Goal: Find contact information: Find contact information

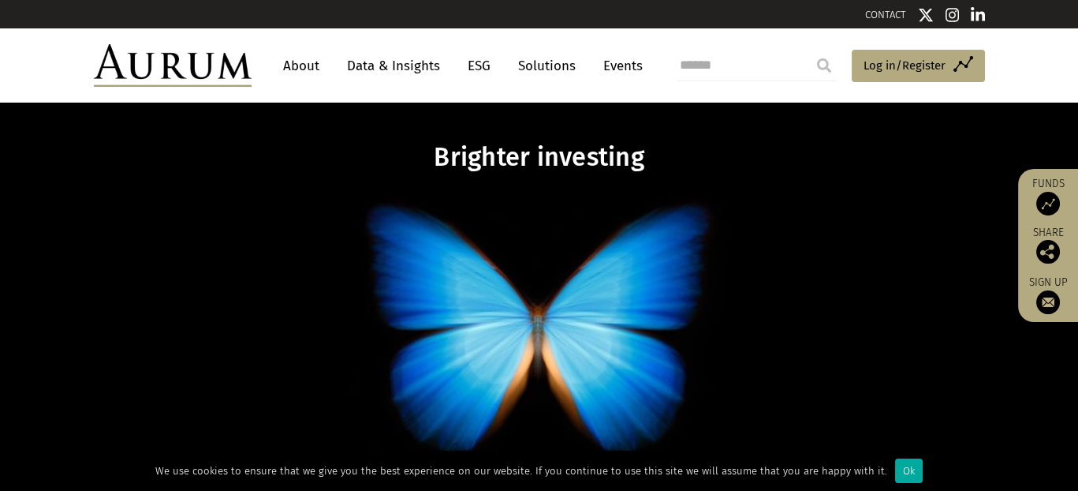
click at [306, 67] on link "About" at bounding box center [301, 65] width 52 height 29
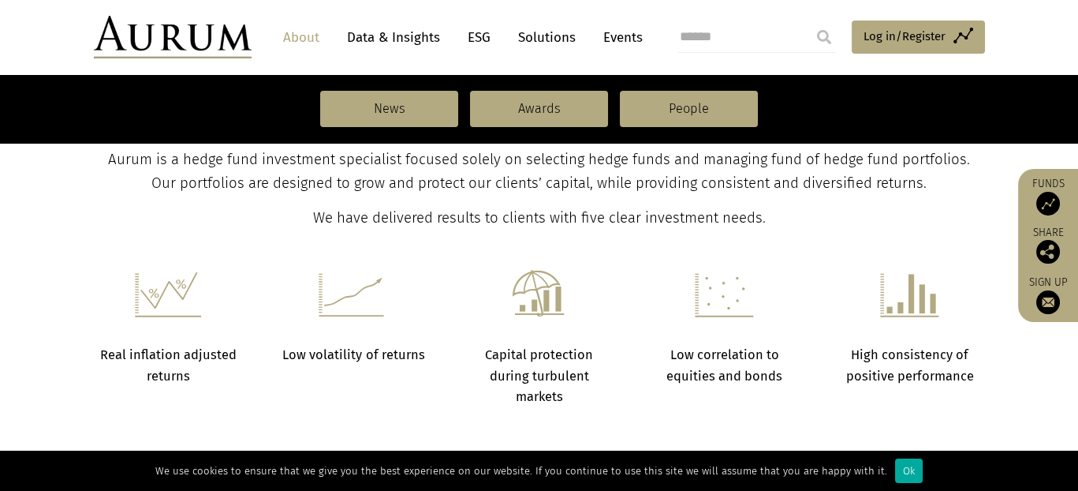
scroll to position [394, 0]
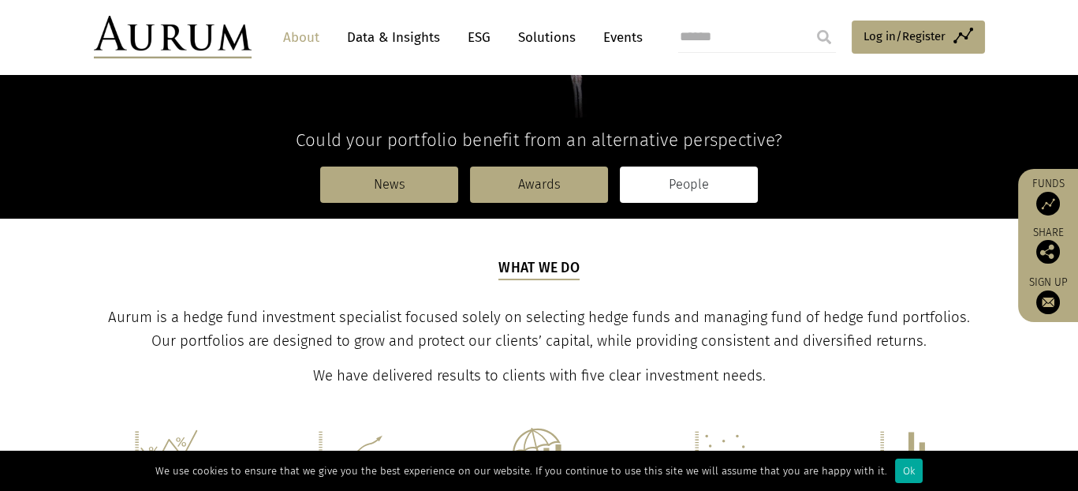
click at [722, 177] on link "People" at bounding box center [689, 184] width 138 height 36
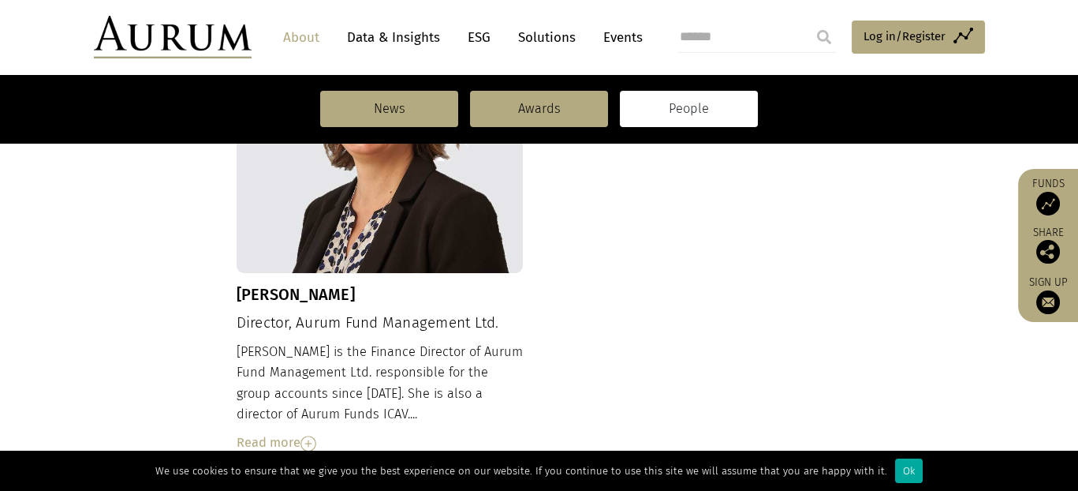
scroll to position [1735, 0]
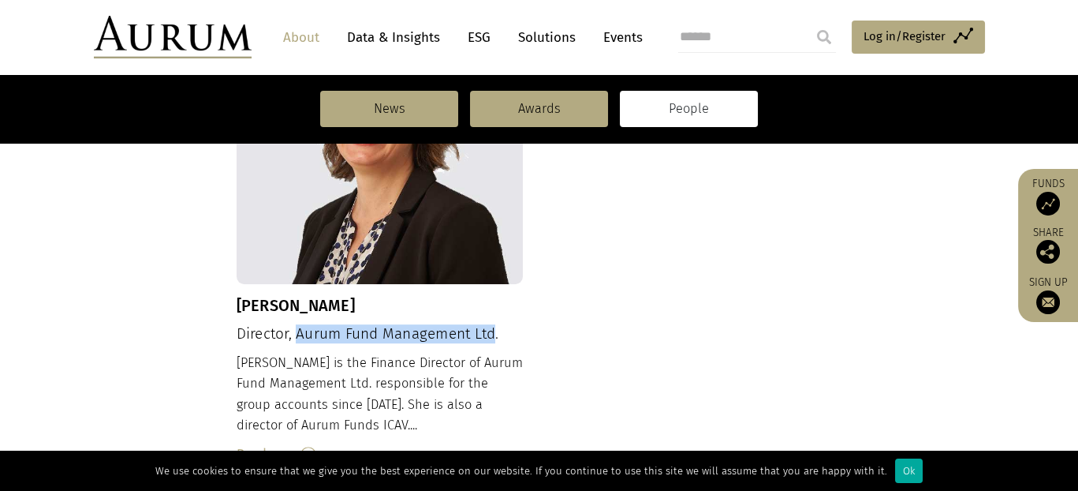
drag, startPoint x: 497, startPoint y: 290, endPoint x: 299, endPoint y: 287, distance: 198.0
click at [299, 325] on h4 "Director, Aurum Fund Management Ltd." at bounding box center [380, 334] width 287 height 18
copy h4 "Aurum Fund Management Ltd"
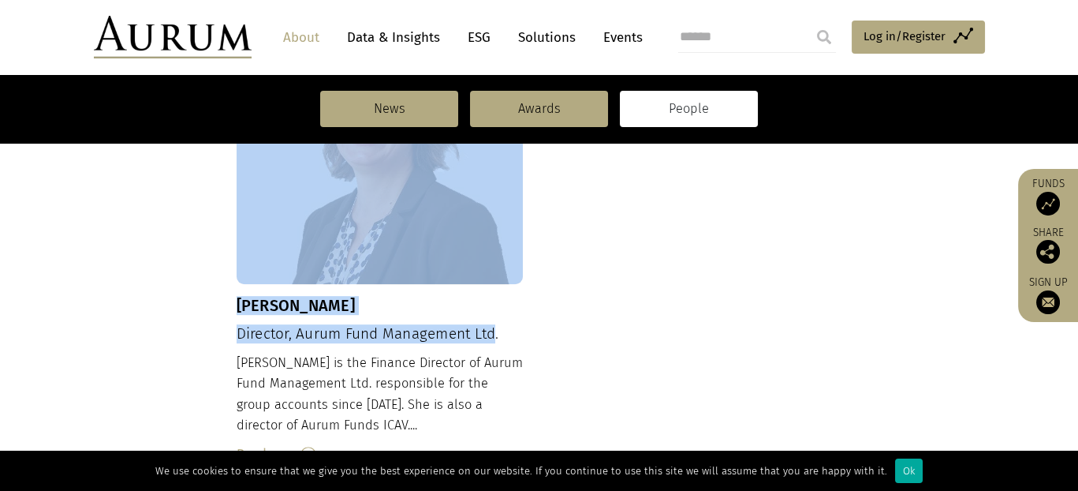
drag, startPoint x: 210, startPoint y: 258, endPoint x: 500, endPoint y: 280, distance: 291.1
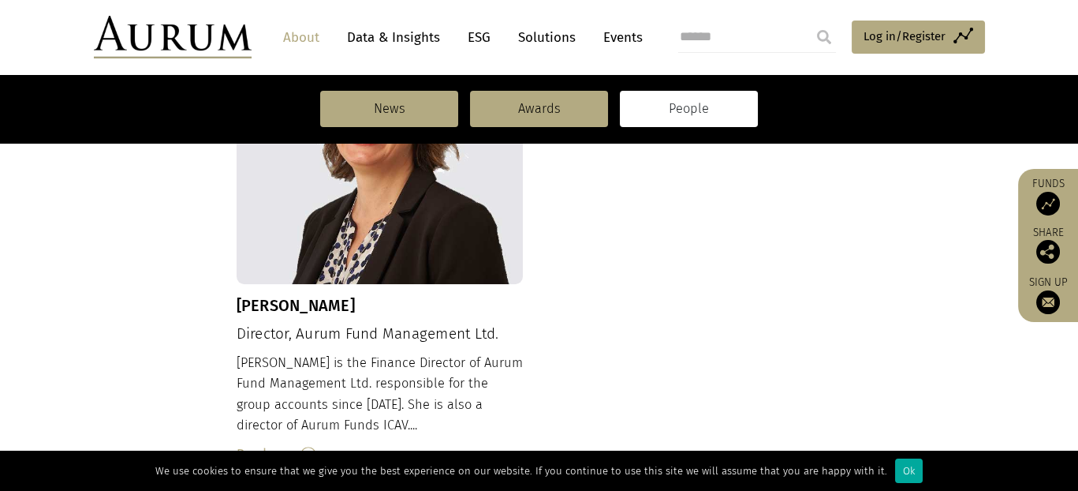
click at [500, 280] on div "Nancy Morrison Director, Aurum Fund Management Ltd. Nancy is the Finance Direct…" at bounding box center [380, 230] width 287 height 467
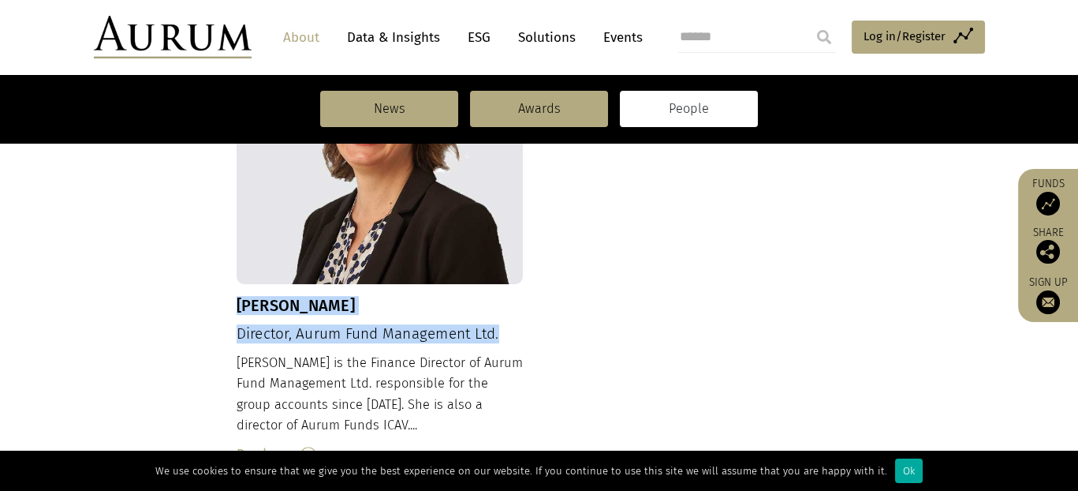
drag, startPoint x: 421, startPoint y: 282, endPoint x: 237, endPoint y: 260, distance: 185.8
click at [237, 262] on div "Nancy Morrison Director, Aurum Fund Management Ltd. Nancy is the Finance Direct…" at bounding box center [380, 230] width 287 height 467
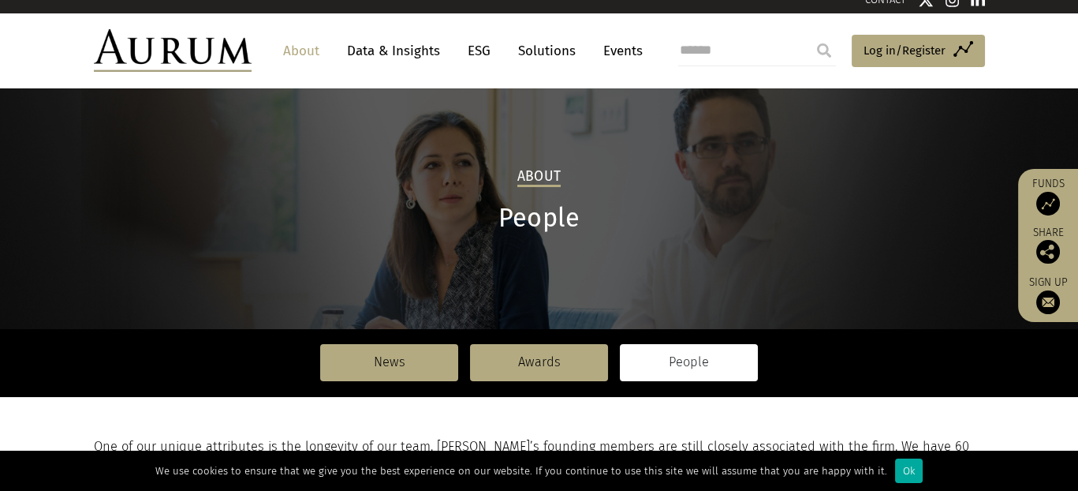
scroll to position [0, 0]
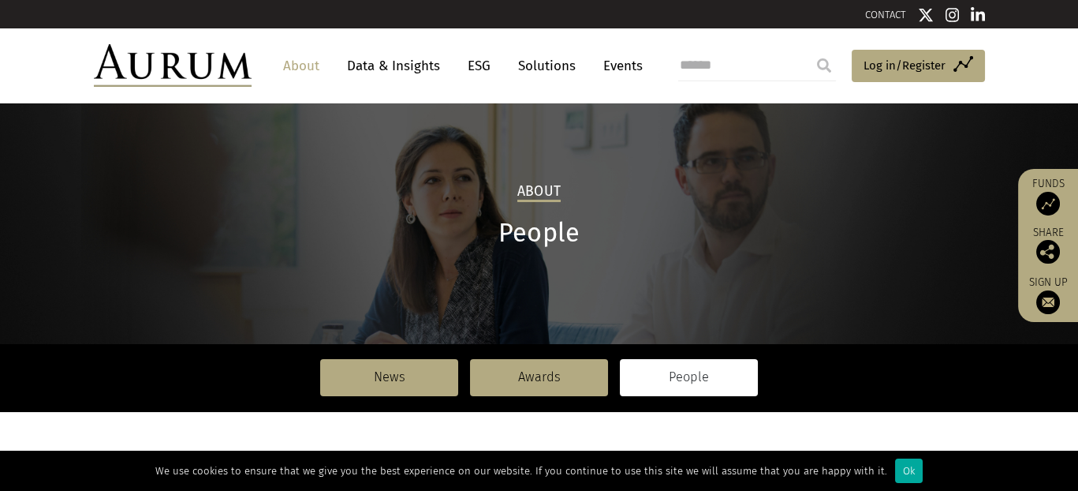
click at [978, 15] on img at bounding box center [978, 15] width 14 height 16
